Goal: Task Accomplishment & Management: Manage account settings

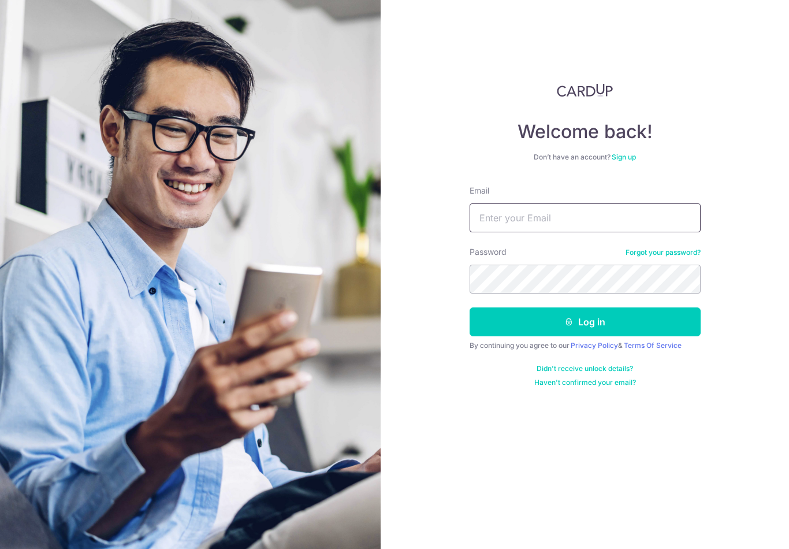
type input "[EMAIL_ADDRESS][DOMAIN_NAME]"
click at [585, 322] on button "Log in" at bounding box center [585, 321] width 231 height 29
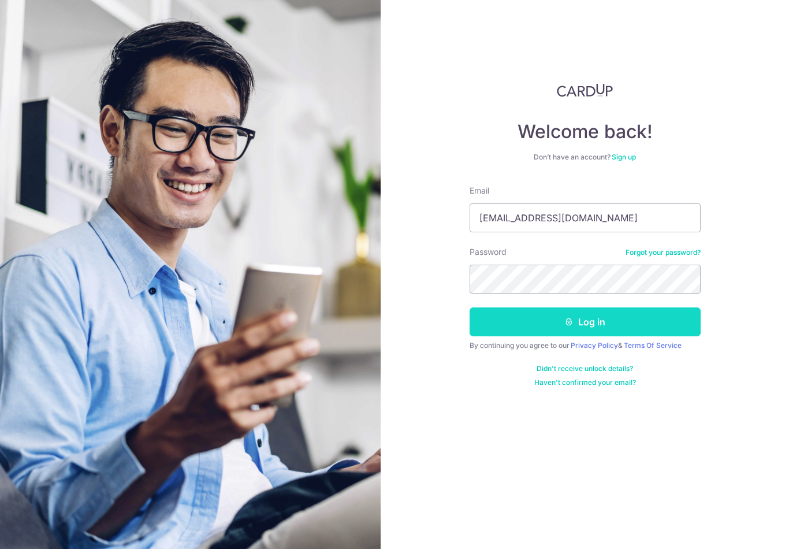
click at [643, 307] on button "Log in" at bounding box center [585, 321] width 231 height 29
click at [661, 318] on button "Log in" at bounding box center [585, 321] width 231 height 29
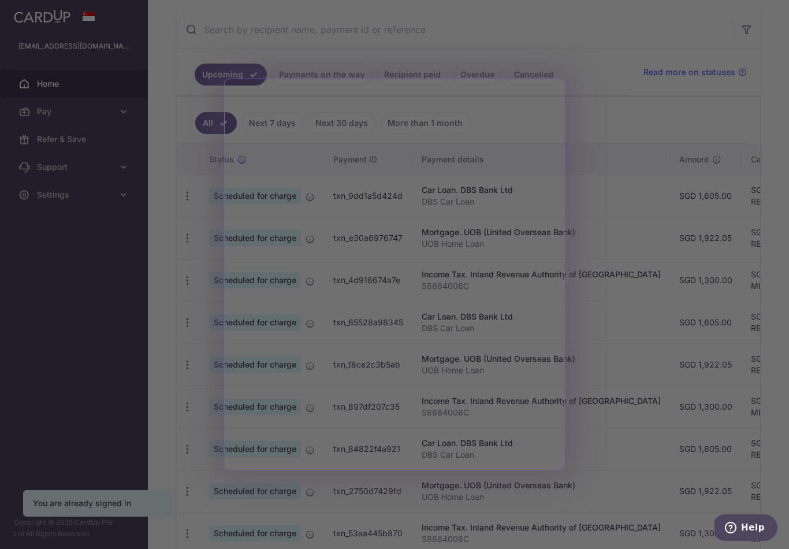
scroll to position [215, 0]
click at [196, 72] on div at bounding box center [398, 277] width 797 height 554
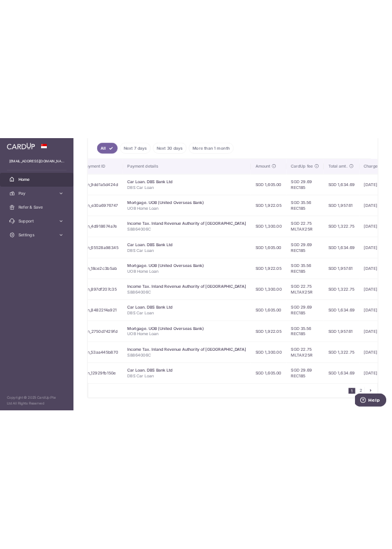
scroll to position [318, 0]
